Goal: Task Accomplishment & Management: Manage account settings

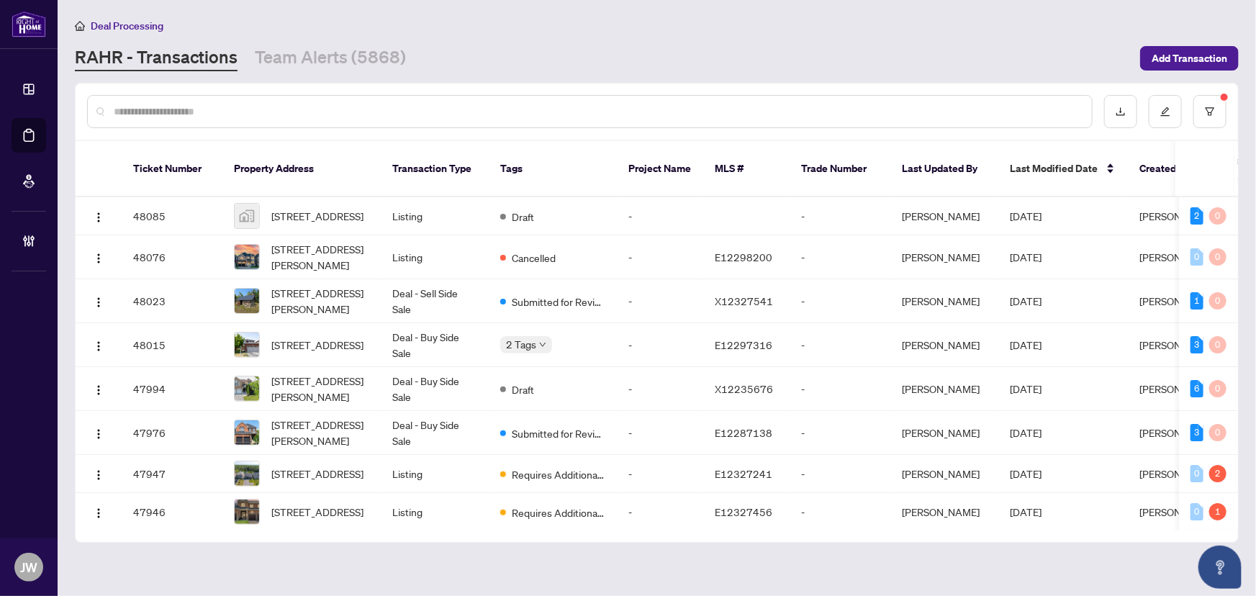
click at [217, 112] on input "text" at bounding box center [597, 112] width 966 height 16
click at [246, 113] on input "text" at bounding box center [597, 112] width 966 height 16
click at [172, 101] on div at bounding box center [589, 111] width 1005 height 33
click at [191, 109] on input "text" at bounding box center [597, 112] width 966 height 16
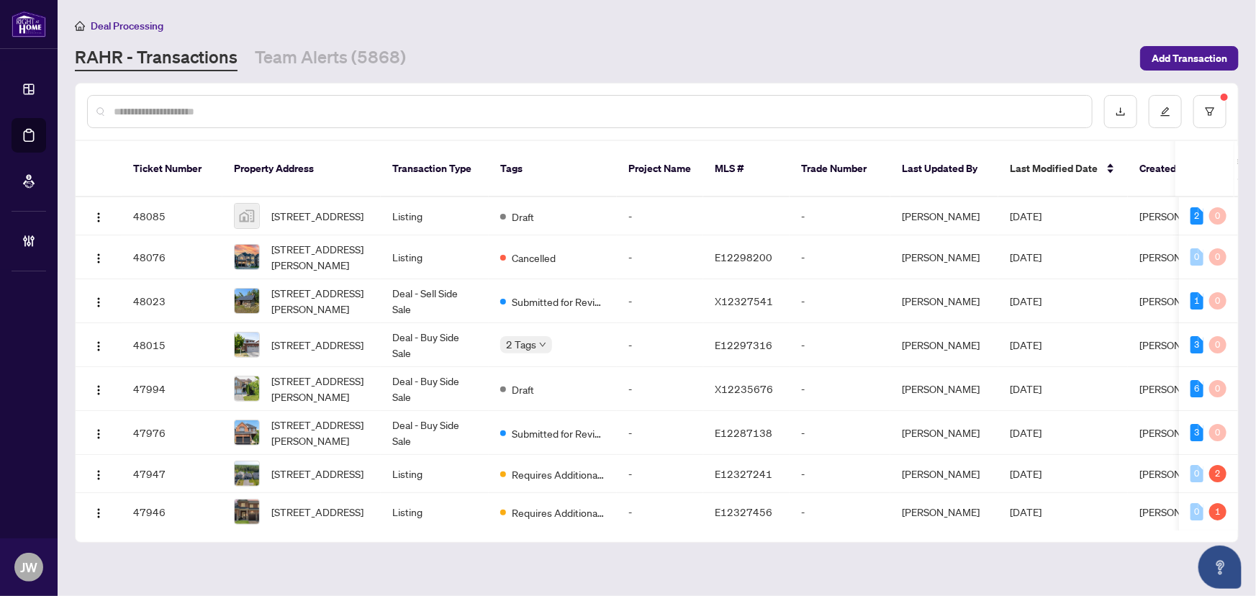
click at [211, 109] on input "text" at bounding box center [597, 112] width 966 height 16
click at [151, 110] on input "text" at bounding box center [597, 112] width 966 height 16
click at [177, 115] on input "text" at bounding box center [597, 112] width 966 height 16
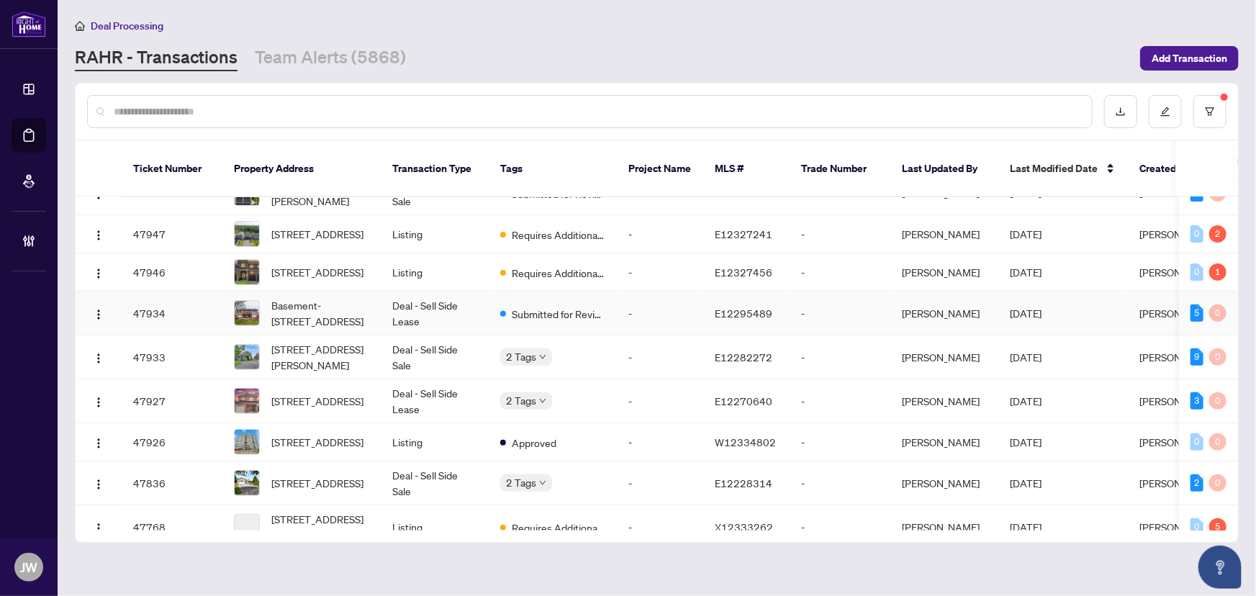
scroll to position [261, 0]
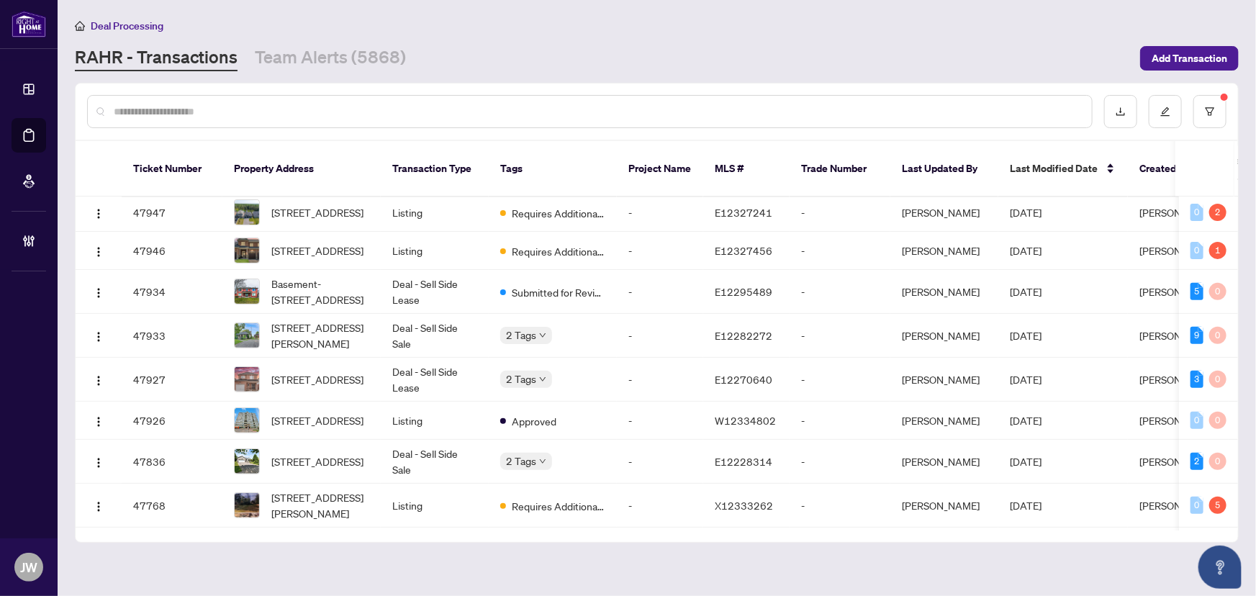
click at [138, 110] on input "text" at bounding box center [597, 112] width 966 height 16
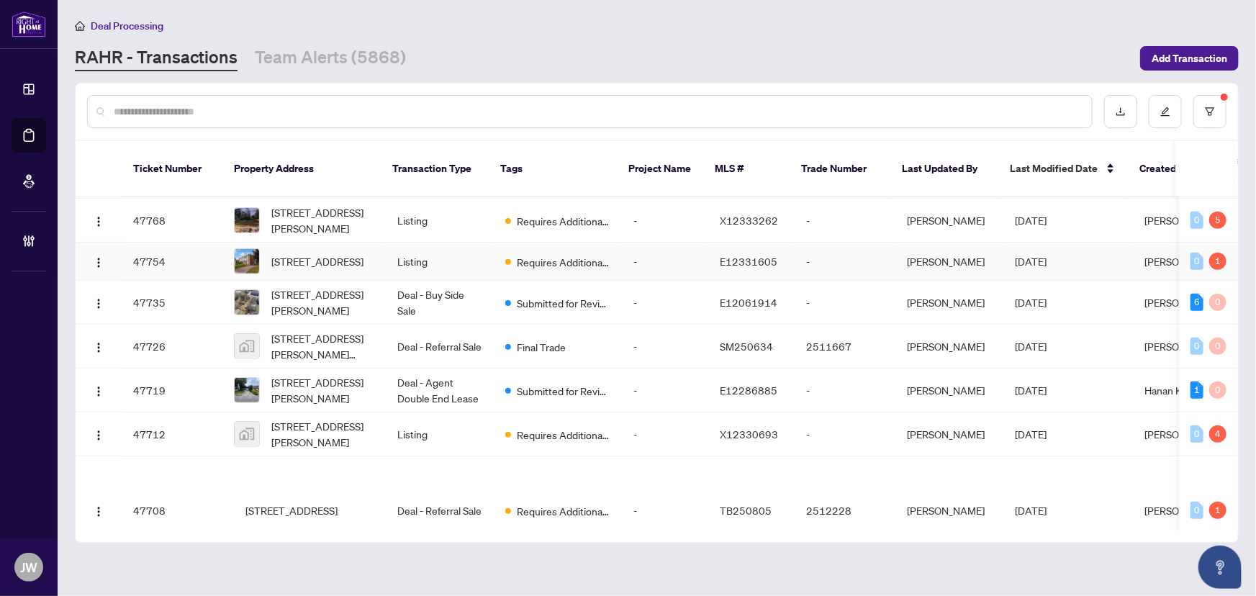
scroll to position [547, 0]
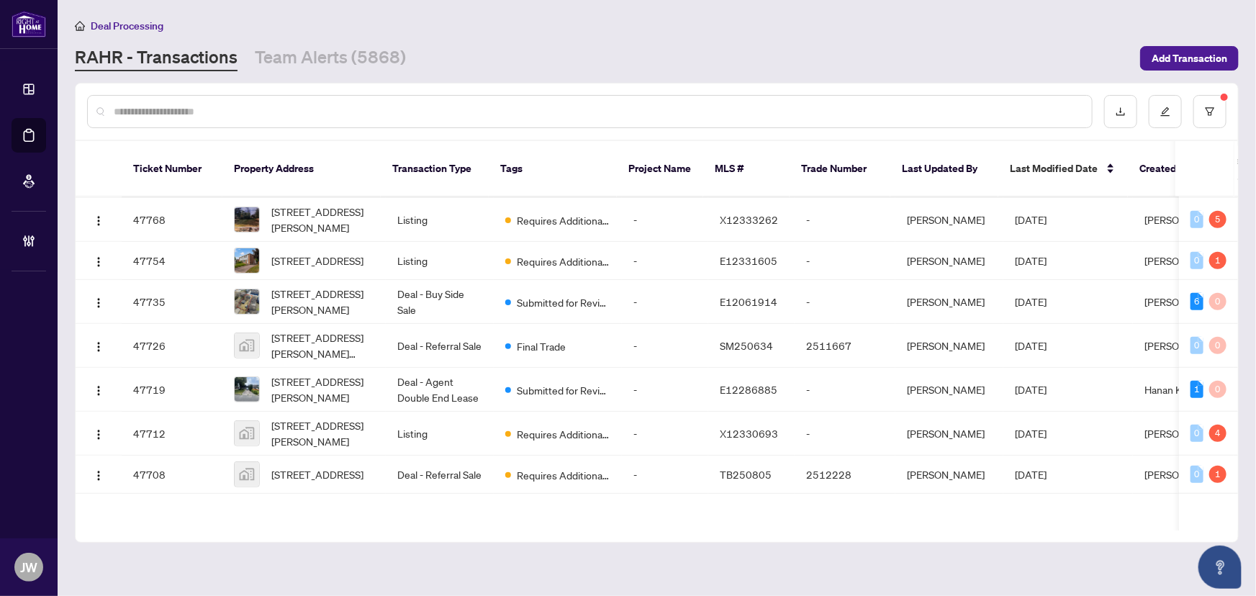
click at [158, 98] on div at bounding box center [589, 111] width 1005 height 33
click at [169, 114] on input "text" at bounding box center [597, 112] width 966 height 16
click at [178, 109] on input "text" at bounding box center [597, 112] width 966 height 16
drag, startPoint x: 250, startPoint y: 101, endPoint x: 264, endPoint y: 102, distance: 14.4
click at [249, 104] on input "text" at bounding box center [597, 112] width 966 height 16
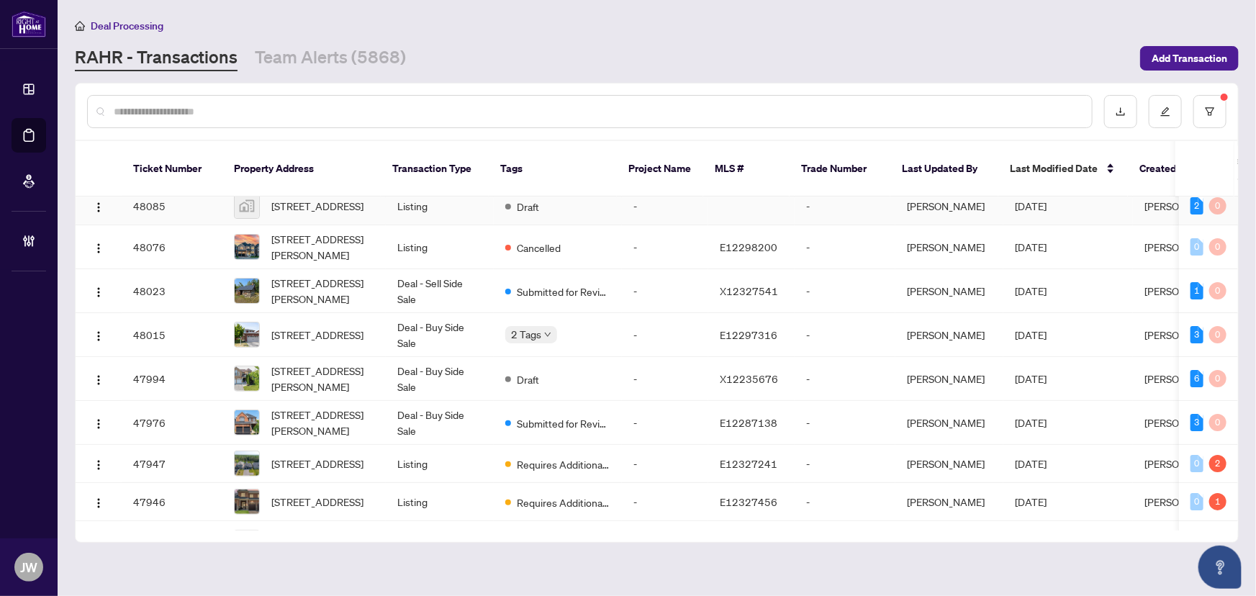
scroll to position [0, 0]
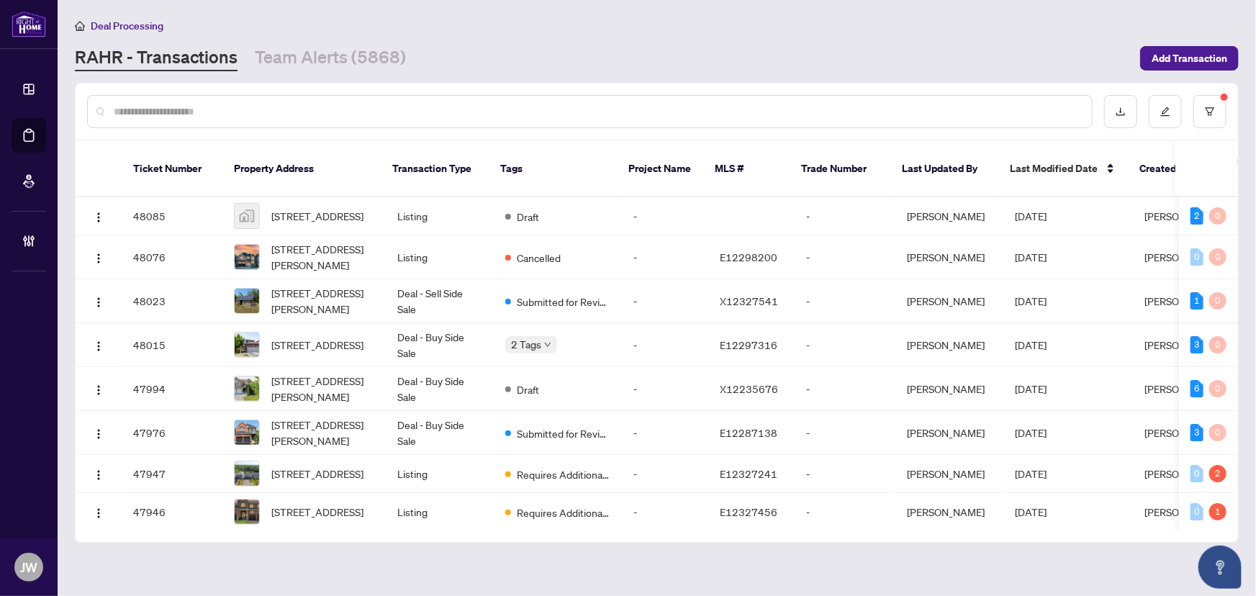
click at [235, 106] on input "text" at bounding box center [597, 112] width 966 height 16
click at [240, 109] on input "text" at bounding box center [597, 112] width 966 height 16
click at [166, 105] on input "text" at bounding box center [597, 112] width 966 height 16
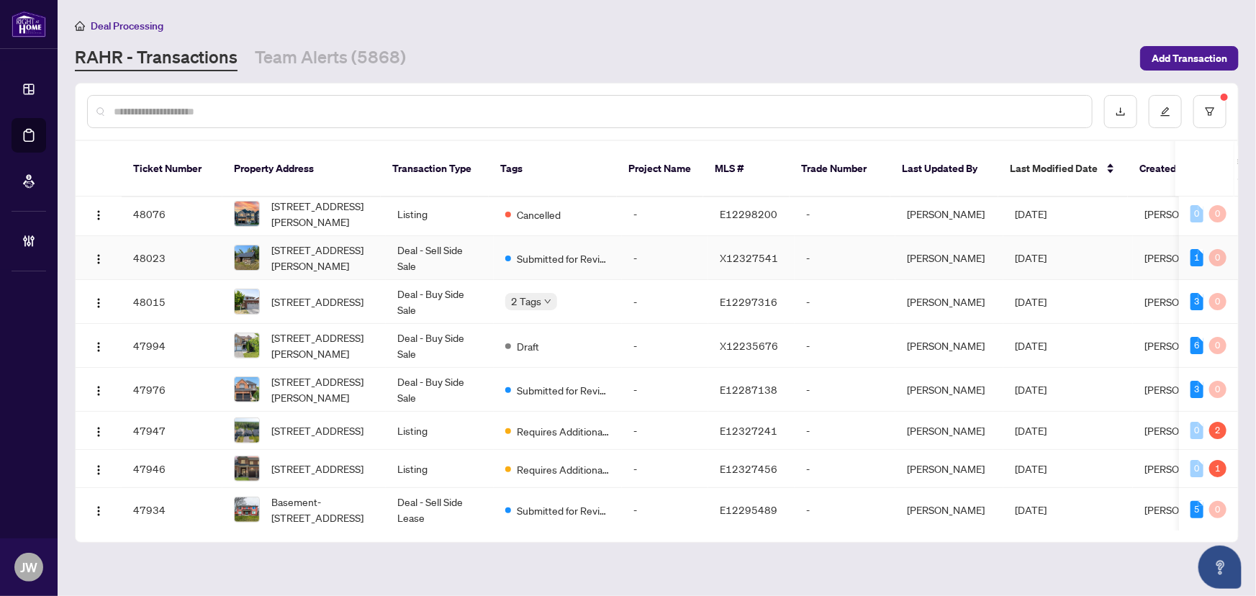
scroll to position [65, 0]
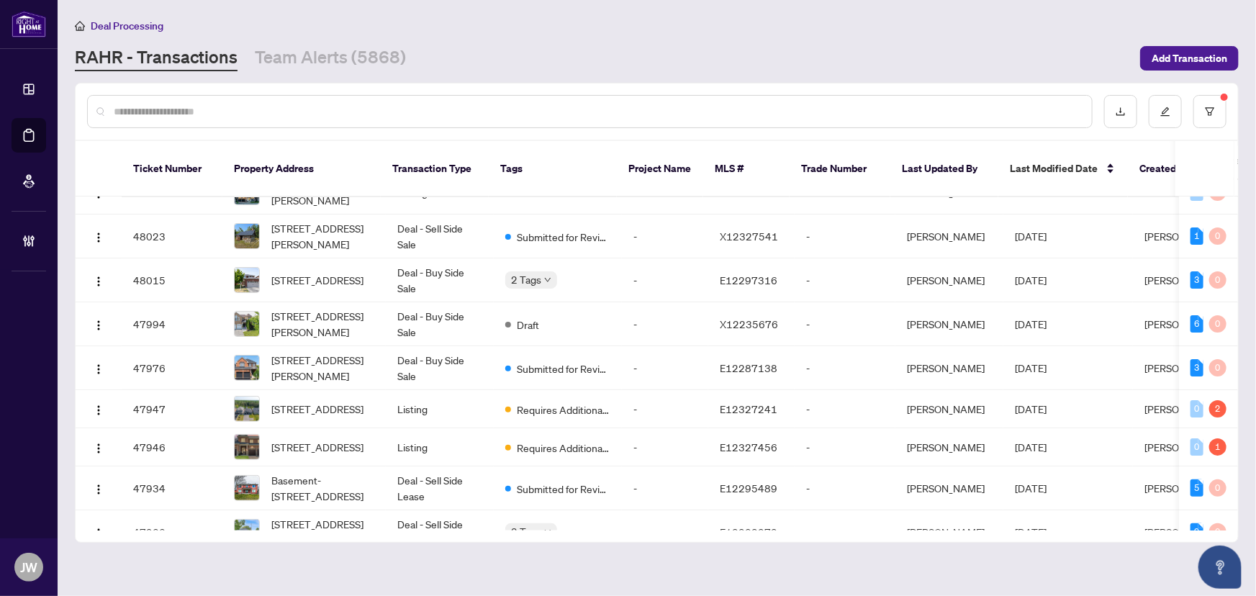
click at [135, 115] on input "text" at bounding box center [597, 112] width 966 height 16
click at [253, 113] on input "text" at bounding box center [597, 112] width 966 height 16
click at [149, 108] on input "text" at bounding box center [597, 112] width 966 height 16
click at [174, 112] on input "text" at bounding box center [597, 112] width 966 height 16
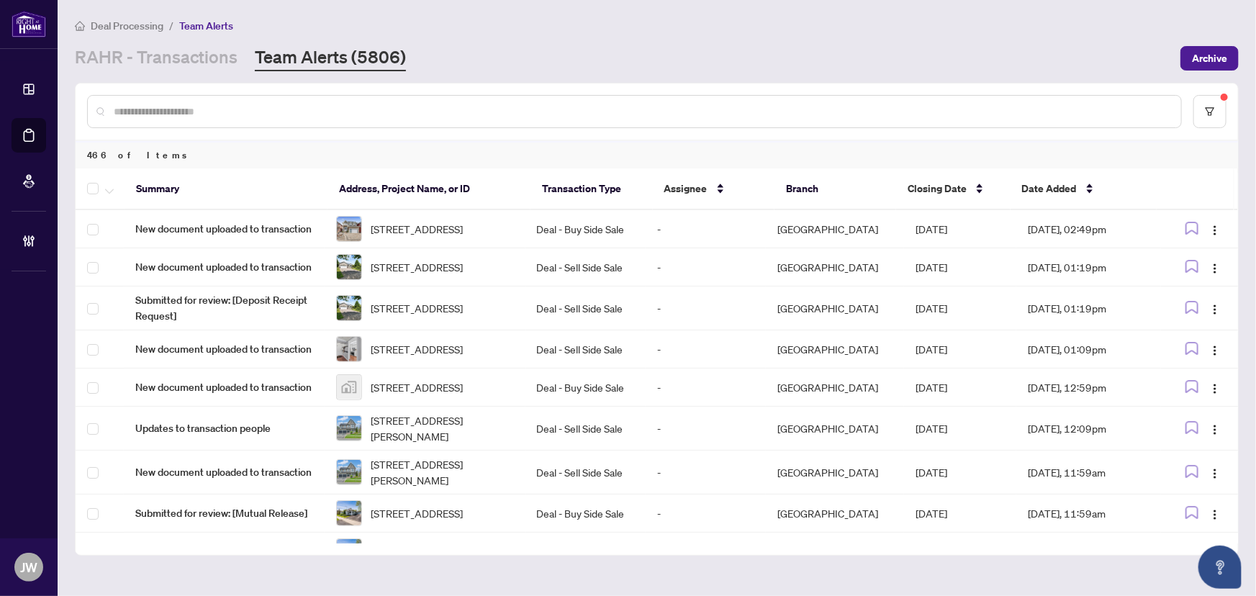
scroll to position [543, 0]
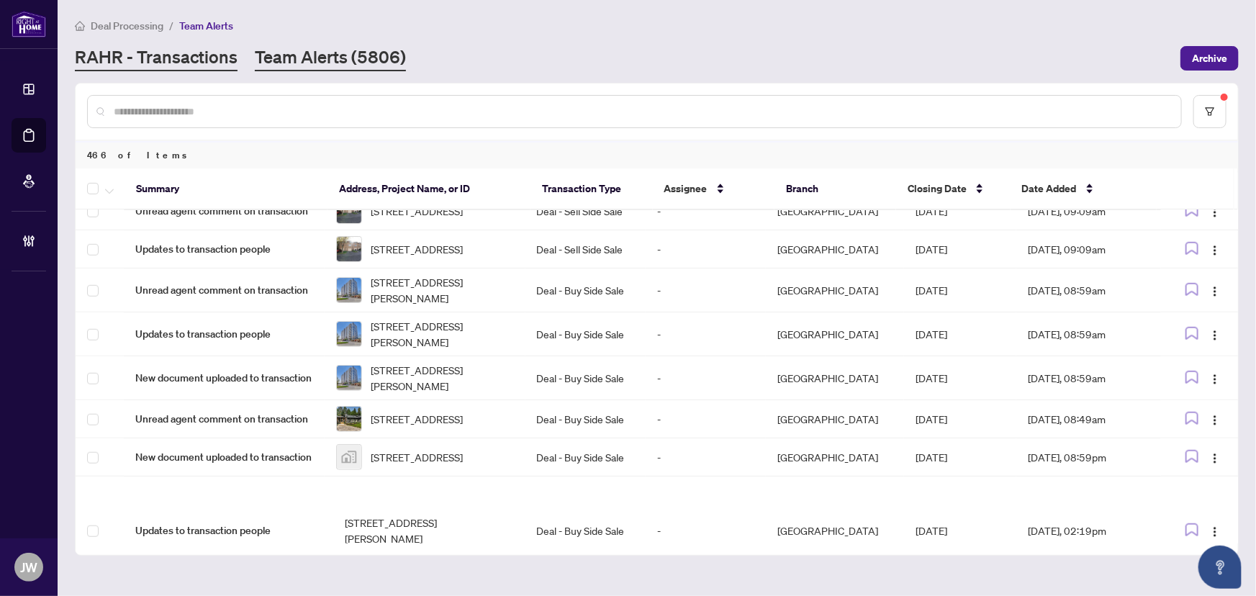
click at [144, 63] on link "RAHR - Transactions" at bounding box center [156, 58] width 163 height 26
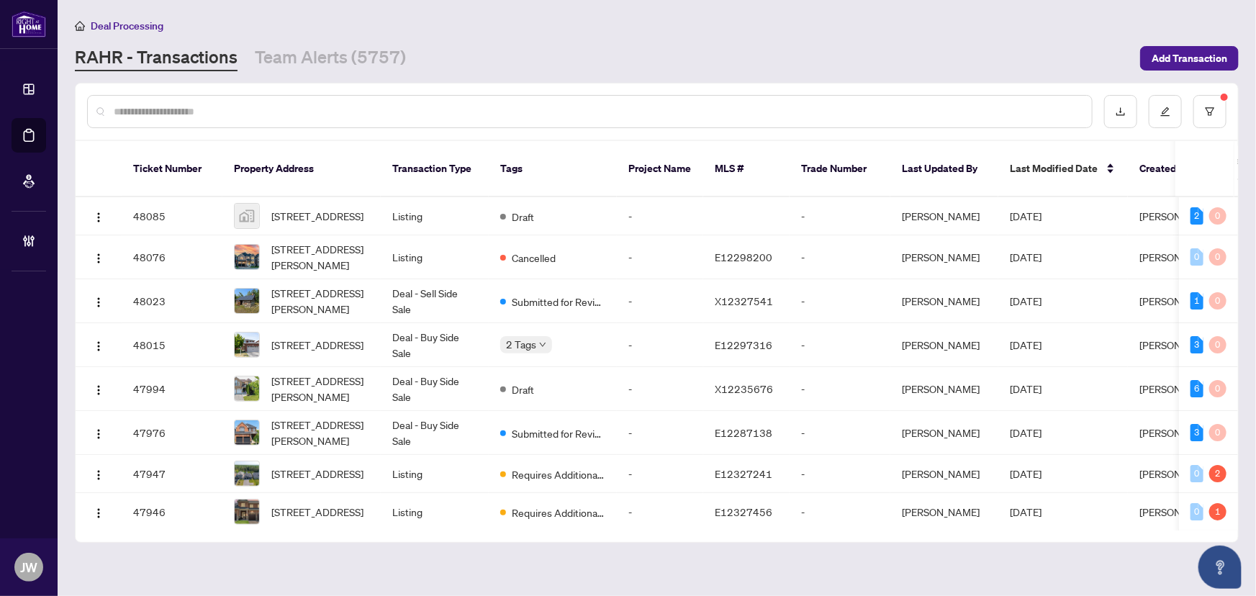
click at [183, 95] on div at bounding box center [589, 111] width 1005 height 33
click at [187, 106] on input "text" at bounding box center [597, 112] width 966 height 16
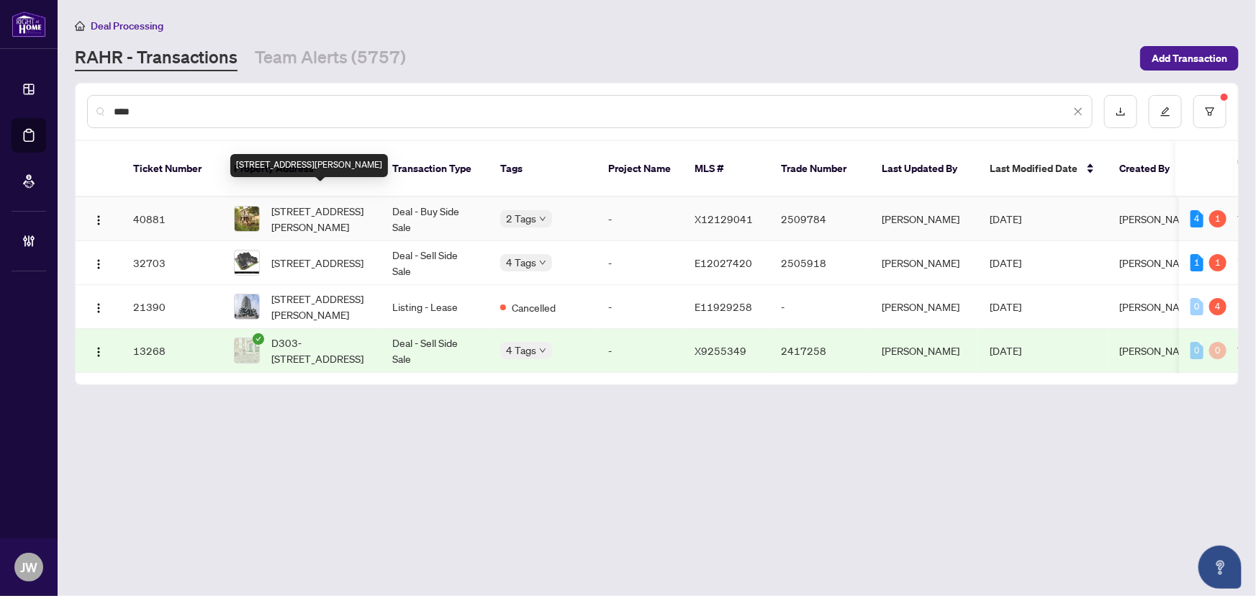
type input "***"
click at [297, 209] on span "512 Parnell St, Peterborough Central, Ontario K9J 4J4, Canada" at bounding box center [320, 219] width 98 height 32
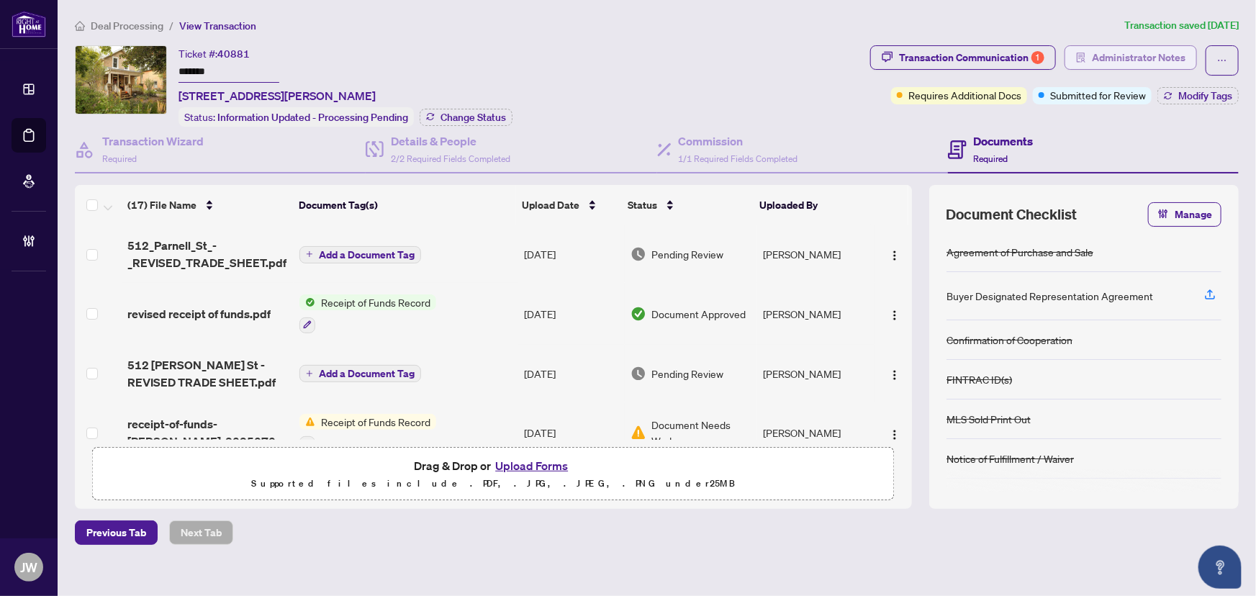
click at [1125, 47] on span "Administrator Notes" at bounding box center [1138, 57] width 94 height 23
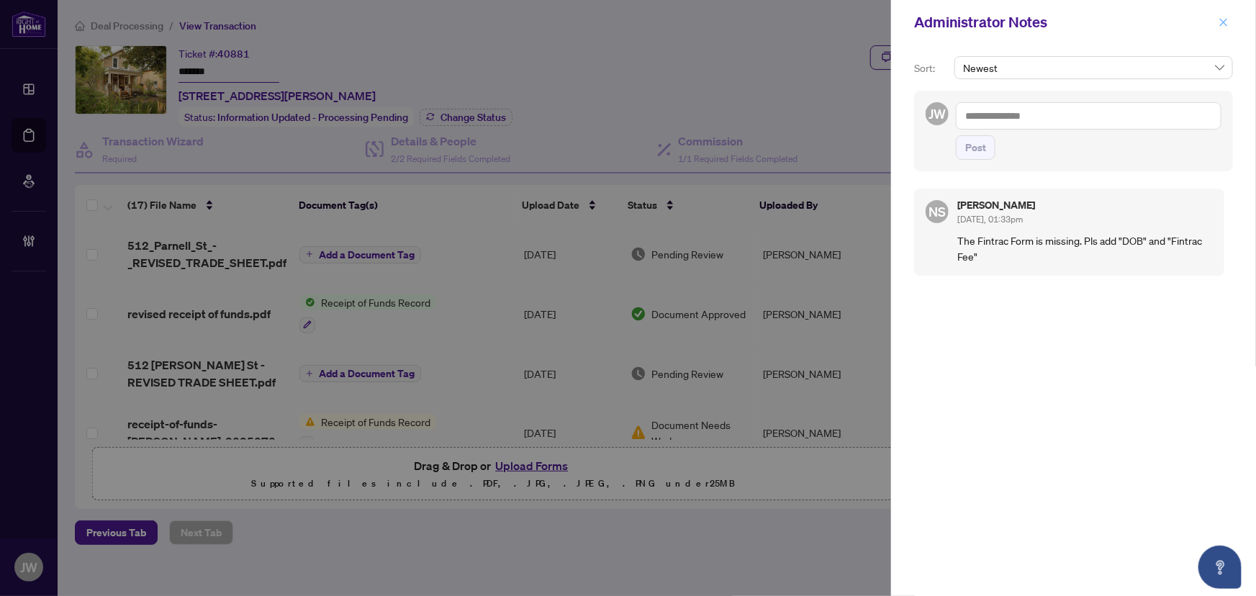
click at [1222, 24] on icon "close" at bounding box center [1223, 22] width 10 height 10
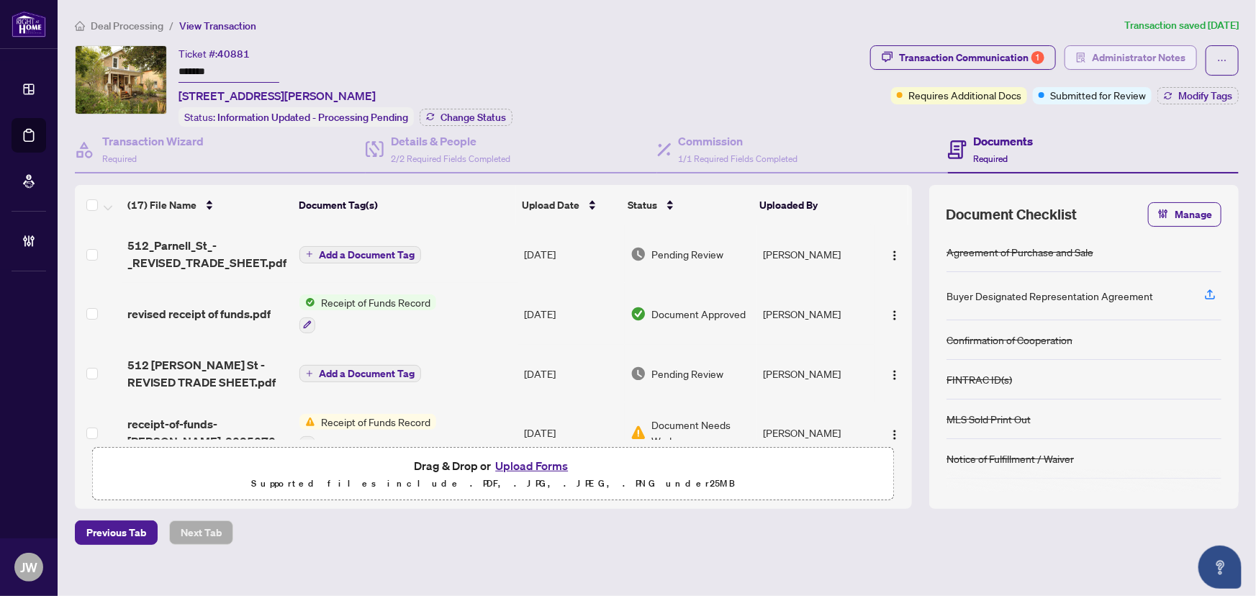
click at [1115, 50] on span "Administrator Notes" at bounding box center [1138, 57] width 94 height 23
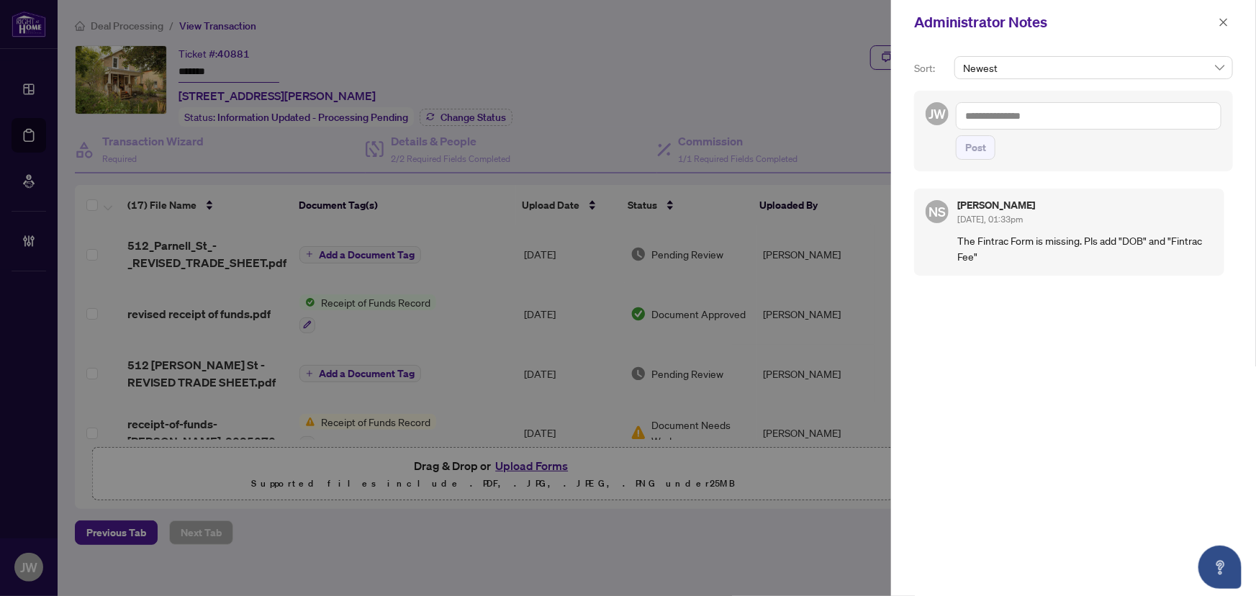
click at [1007, 112] on textarea at bounding box center [1088, 115] width 265 height 27
click at [1225, 17] on icon "close" at bounding box center [1223, 22] width 10 height 10
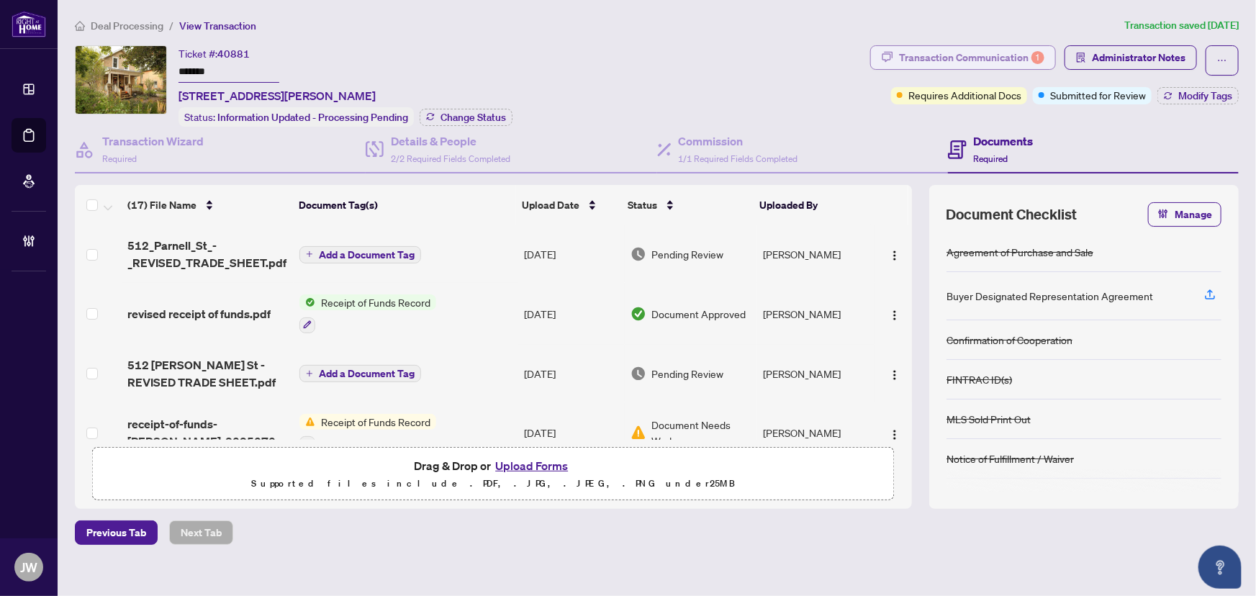
click at [946, 51] on div "Transaction Communication 1" at bounding box center [971, 57] width 145 height 23
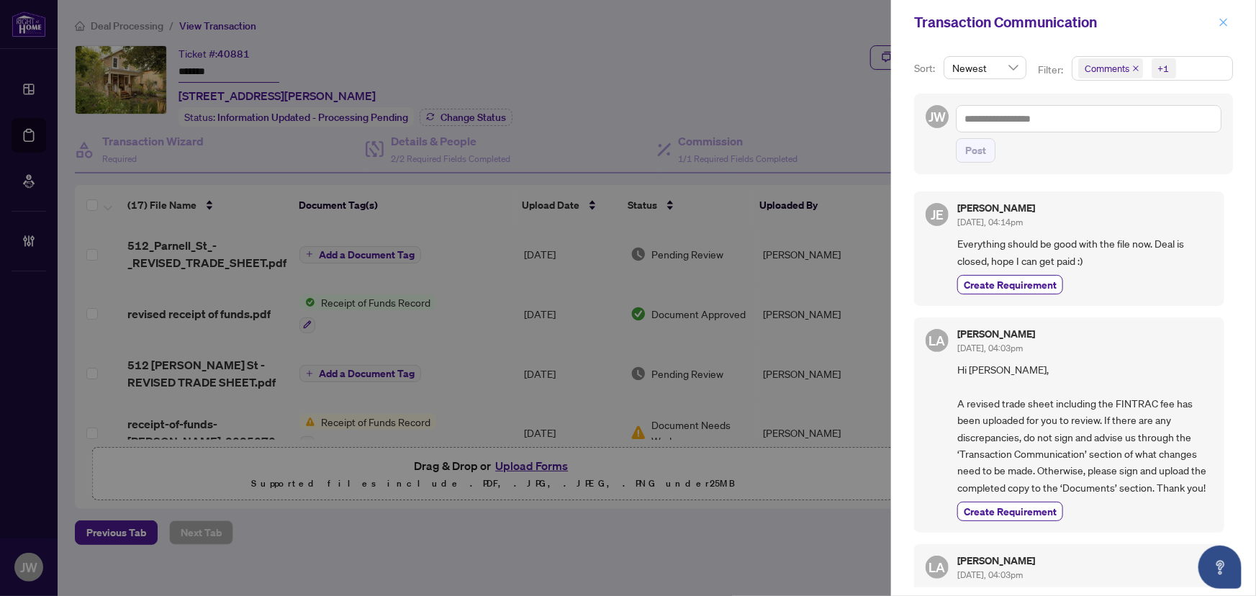
click at [1225, 17] on icon "close" at bounding box center [1223, 22] width 10 height 10
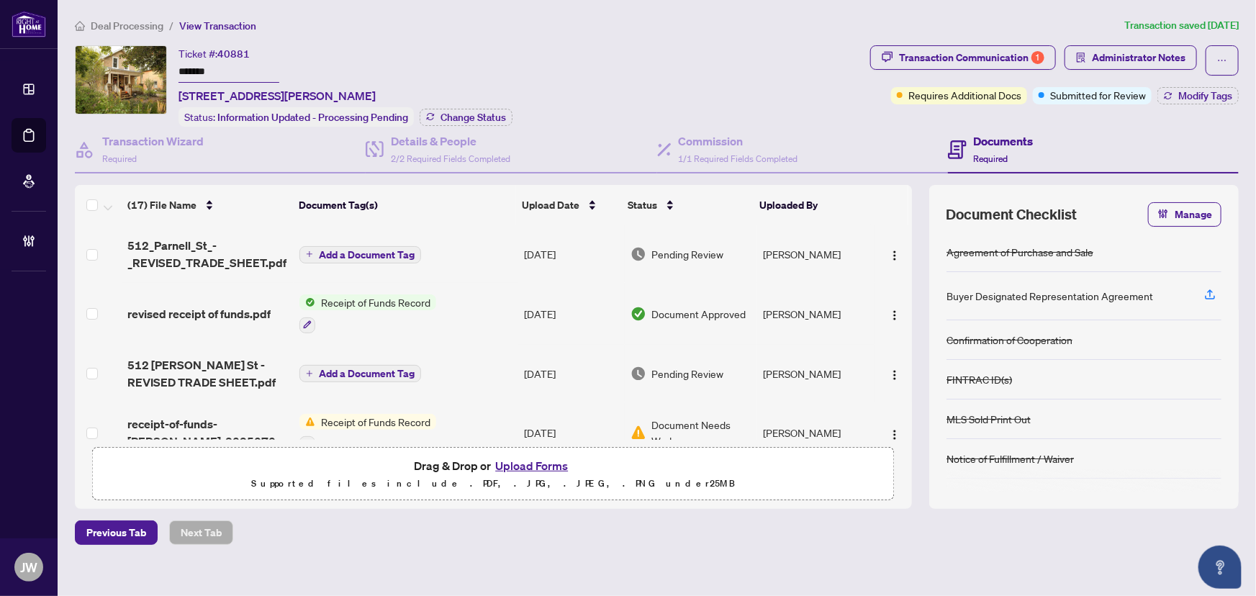
drag, startPoint x: 332, startPoint y: 42, endPoint x: 298, endPoint y: 65, distance: 40.5
click at [332, 42] on div "Deal Processing / View Transaction Transaction saved 3 days ago Ticket #: 40881…" at bounding box center [656, 306] width 1175 height 578
drag, startPoint x: 252, startPoint y: 94, endPoint x: 178, endPoint y: 94, distance: 74.1
click at [178, 94] on span "512 Parnell St, Peterborough Central, Ontario K9J 4J4, Canada" at bounding box center [276, 95] width 197 height 17
copy span "512 Parnell St,"
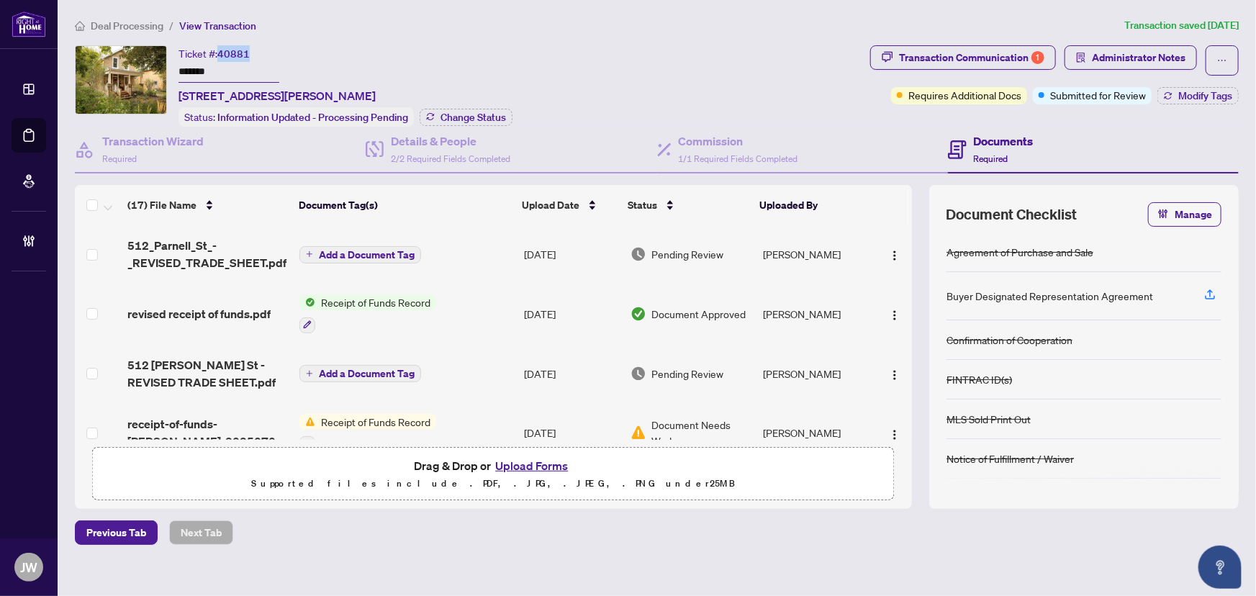
drag, startPoint x: 230, startPoint y: 53, endPoint x: 218, endPoint y: 55, distance: 12.4
click at [218, 55] on div "Ticket #: 40881 ******* 512 Parnell St, Peterborough Central, Ontario K9J 4J4, …" at bounding box center [276, 74] width 197 height 59
copy span "40881"
click at [223, 68] on input "*******" at bounding box center [228, 72] width 101 height 21
drag, startPoint x: 224, startPoint y: 71, endPoint x: 157, endPoint y: 66, distance: 67.1
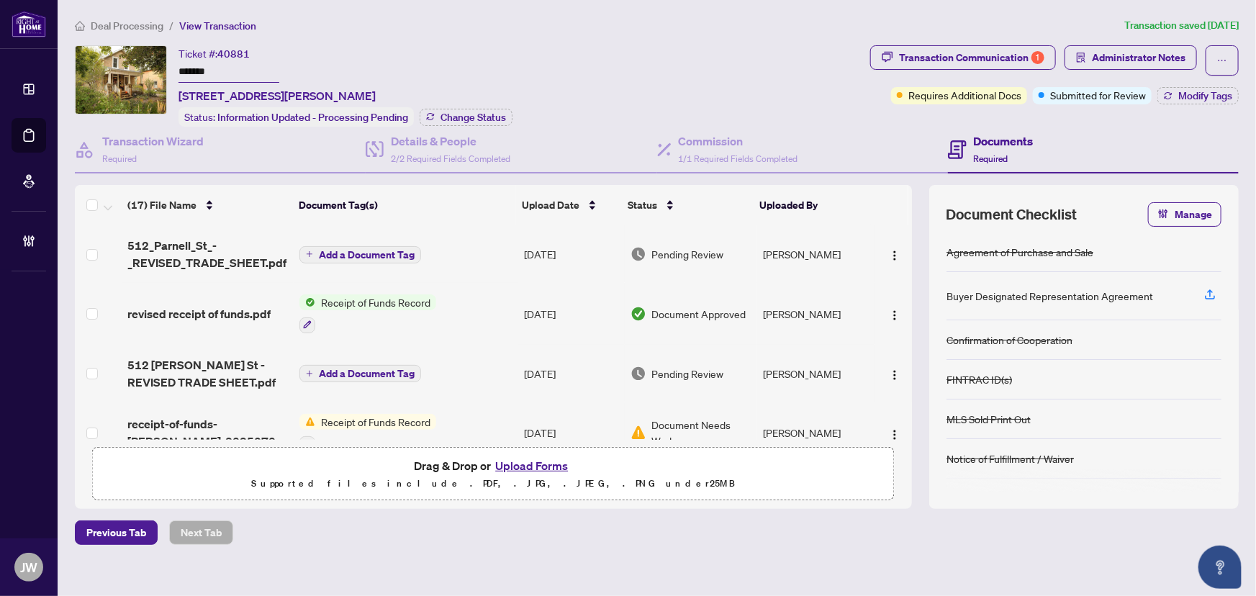
click at [157, 66] on div "Ticket #: 40881 ******* 512 Parnell St, Peterborough Central, Ontario K9J 4J4, …" at bounding box center [469, 85] width 789 height 81
click at [440, 158] on span "2/2 Required Fields Completed" at bounding box center [450, 158] width 119 height 11
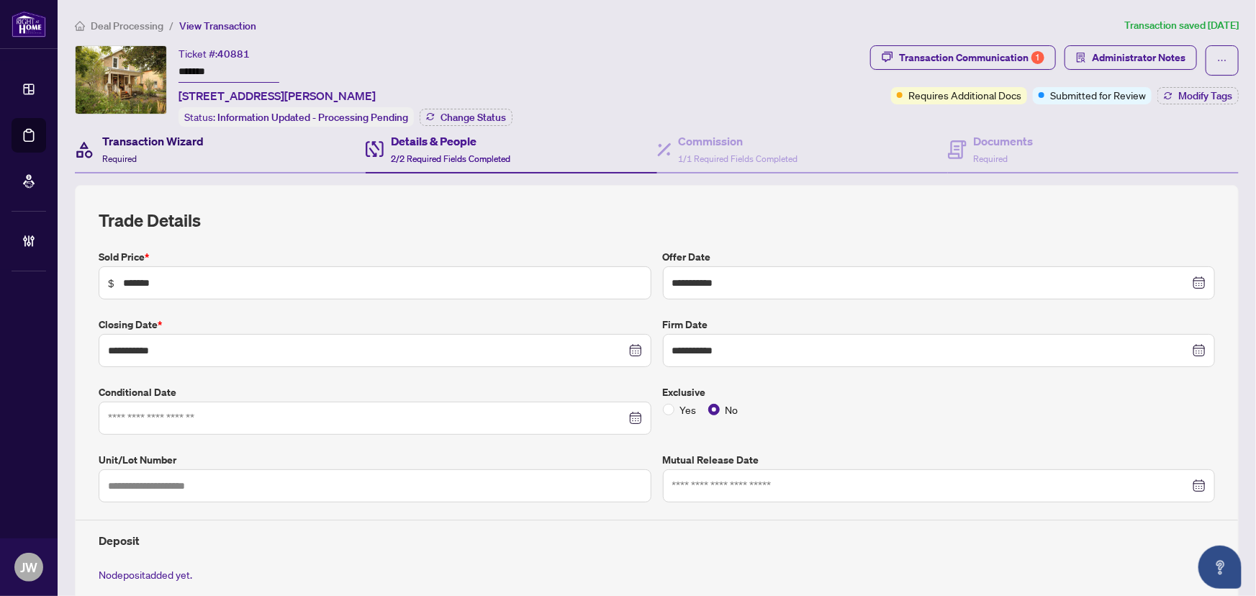
click at [187, 140] on h4 "Transaction Wizard" at bounding box center [152, 140] width 101 height 17
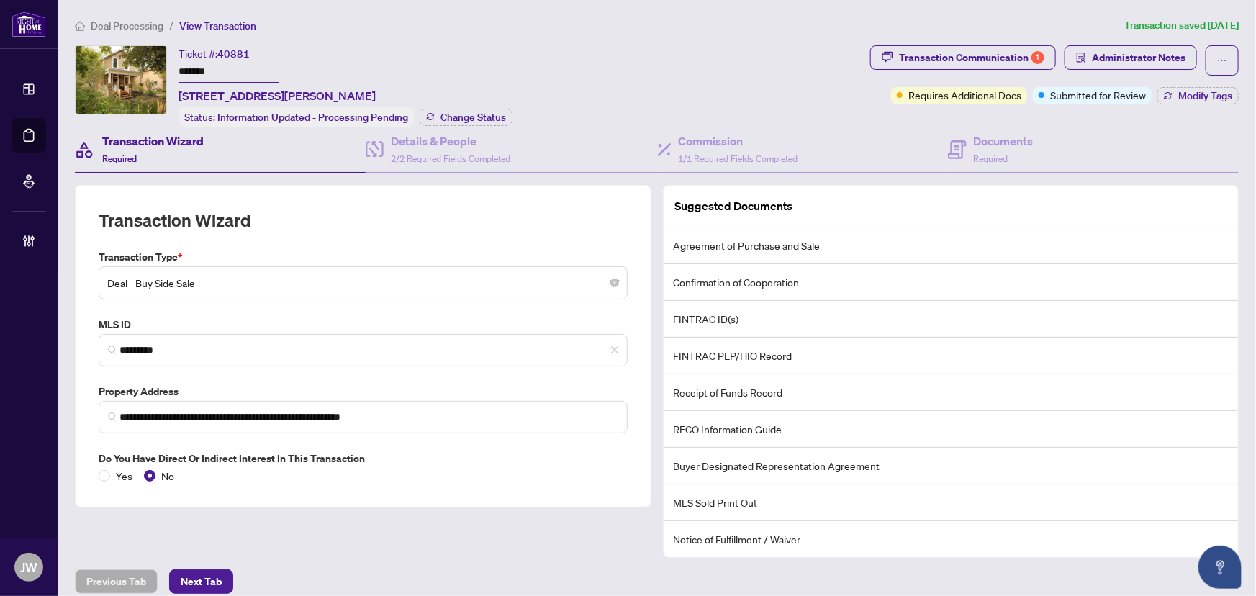
click at [86, 19] on span "Deal Processing" at bounding box center [119, 25] width 88 height 13
